Goal: Check status: Check status

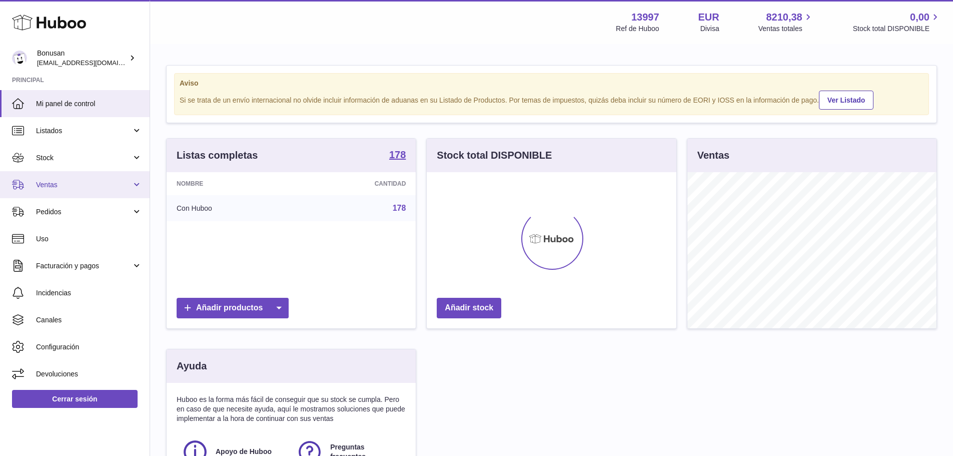
scroll to position [156, 250]
click at [92, 184] on span "Ventas" at bounding box center [84, 185] width 96 height 10
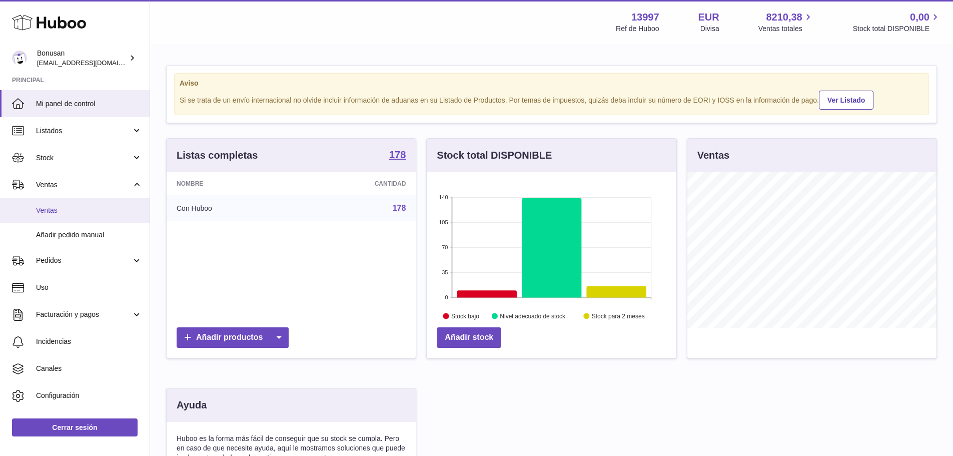
click at [87, 211] on span "Ventas" at bounding box center [89, 211] width 106 height 10
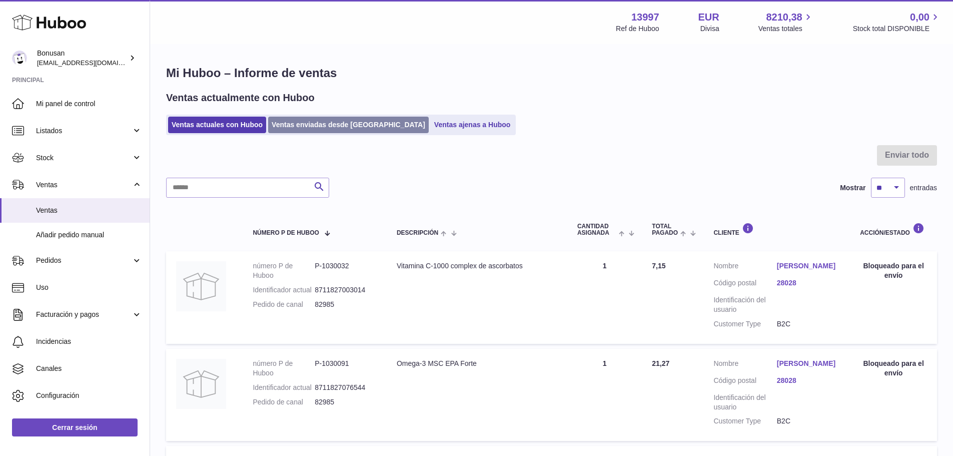
click at [322, 124] on link "Ventas enviadas desde [GEOGRAPHIC_DATA]" at bounding box center [348, 125] width 161 height 17
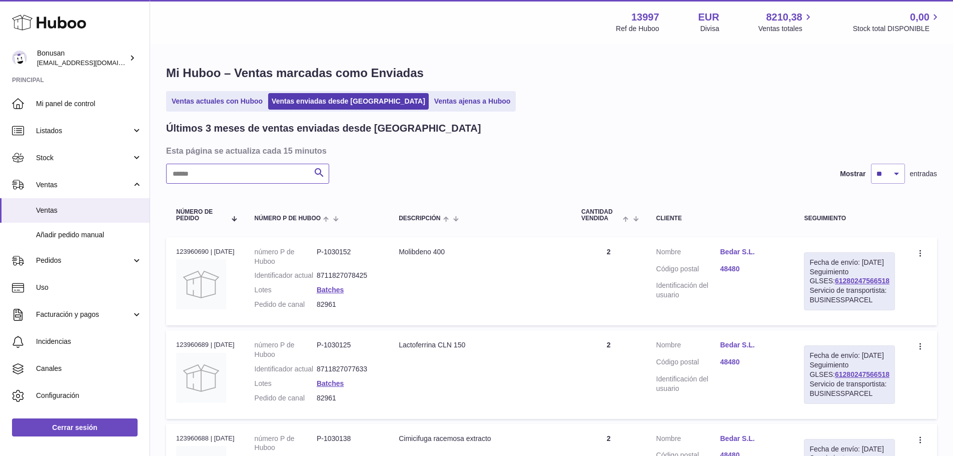
click at [274, 175] on input "text" at bounding box center [247, 174] width 163 height 20
paste input "**********"
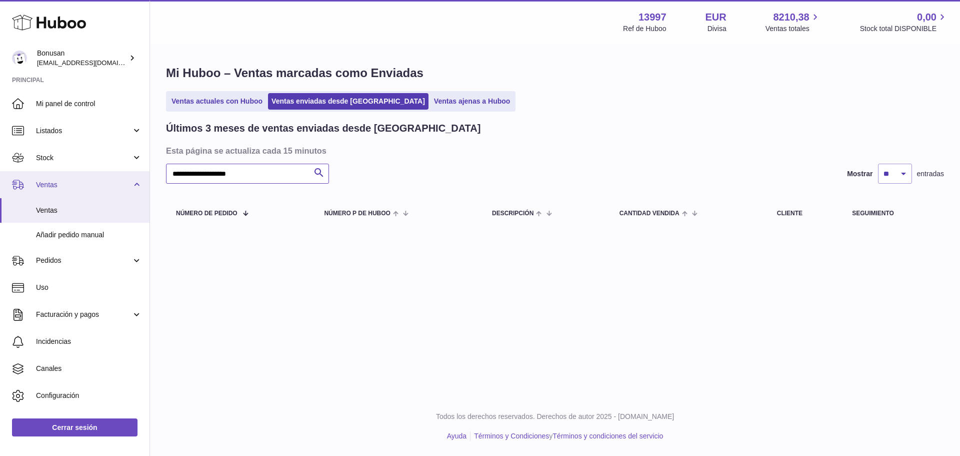
drag, startPoint x: 259, startPoint y: 173, endPoint x: 102, endPoint y: 182, distance: 157.8
click at [102, 182] on div "Huboo Bonusan internalAdmin-13997@internal.huboo.com Principal Mi panel de cont…" at bounding box center [480, 228] width 960 height 456
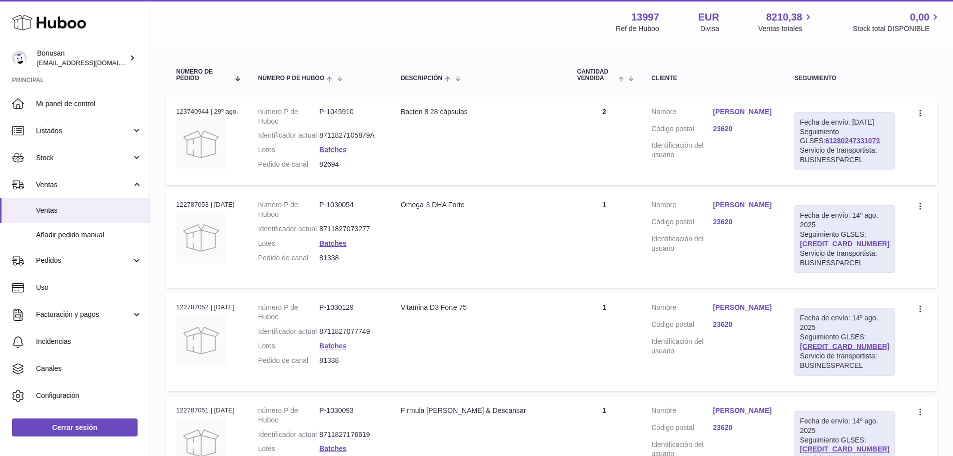
scroll to position [50, 0]
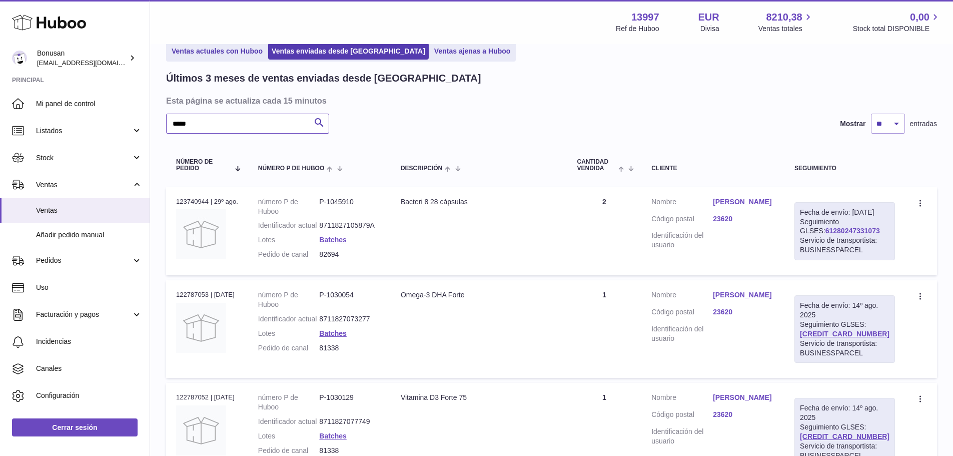
type input "*****"
drag, startPoint x: 884, startPoint y: 248, endPoint x: 817, endPoint y: 251, distance: 66.6
click at [817, 251] on div "Fecha de envío: 1º sep. 2025 Seguimiento GLSES: 61280247331073 Servicio de tran…" at bounding box center [844, 231] width 101 height 58
copy link "61280247331073"
drag, startPoint x: 358, startPoint y: 266, endPoint x: 324, endPoint y: 269, distance: 34.1
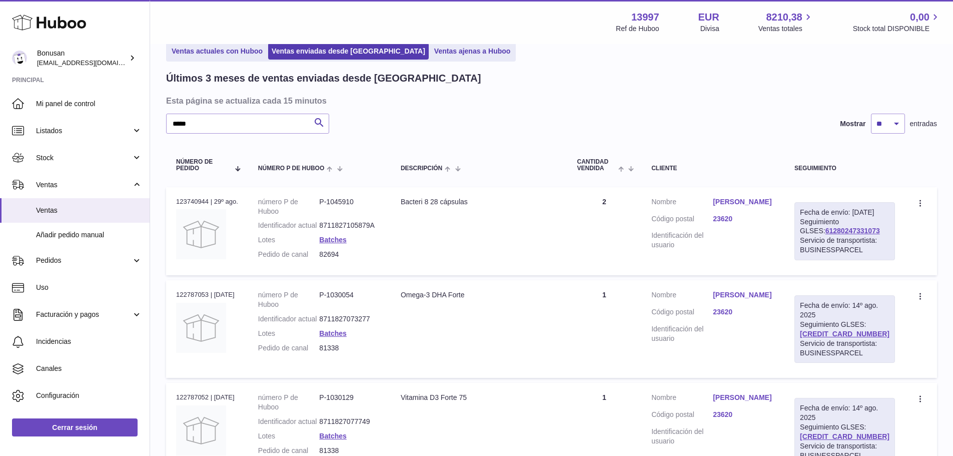
click at [324, 264] on dl "número P de Huboo P-1045910 Identificador actual 8711827105879A Lotes Batches P…" at bounding box center [319, 230] width 123 height 67
copy dl "82694"
click at [750, 200] on link "Najas Gamez Francisco" at bounding box center [744, 202] width 62 height 10
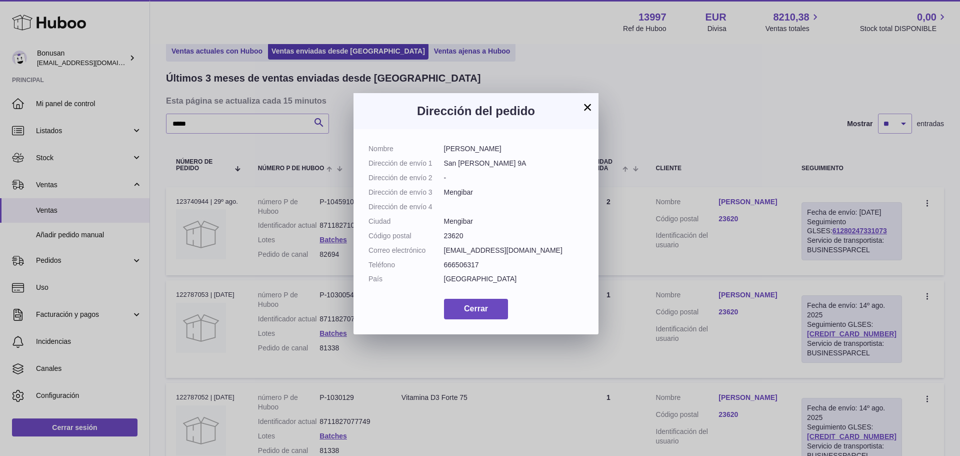
drag, startPoint x: 529, startPoint y: 149, endPoint x: 442, endPoint y: 150, distance: 87.0
click at [442, 150] on dl "Nombre Najas Gamez Francisco Dirección de envío 1 San pedro apóstol 9A Direcció…" at bounding box center [476, 216] width 215 height 145
copy dl "Najas Gamez Francisco"
click at [472, 313] on span "Cerrar" at bounding box center [476, 308] width 24 height 9
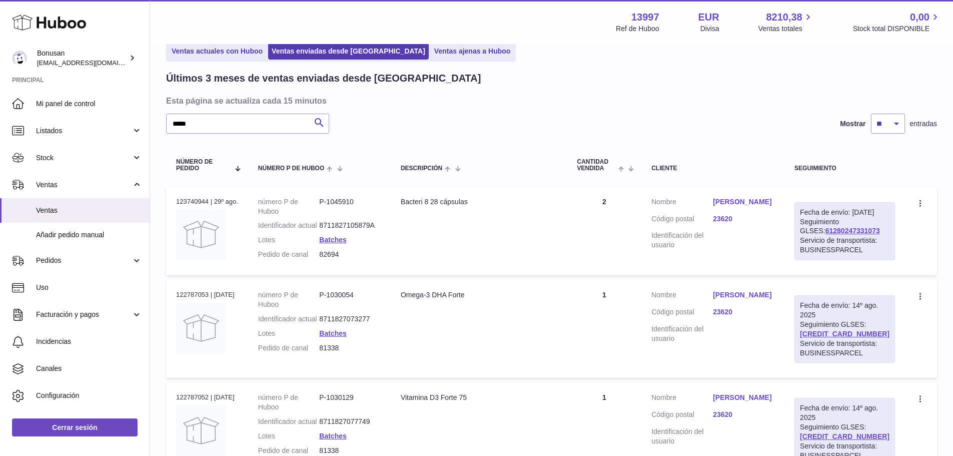
drag, startPoint x: 490, startPoint y: 205, endPoint x: 407, endPoint y: 202, distance: 82.6
click at [407, 202] on div "Bacteri 8 28 cápsulas" at bounding box center [479, 202] width 157 height 10
copy div "Bacteri 8 28 cápsulas"
